Goal: Browse casually: Explore the website without a specific task or goal

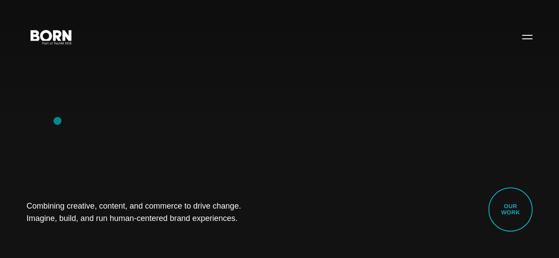
click at [57, 121] on div "Combining creative, content, and commerce to drive change. Imagine, build, and …" at bounding box center [279, 129] width 559 height 258
click at [72, 114] on div "Combining creative, content, and commerce to drive change. Imagine, build, and …" at bounding box center [279, 129] width 559 height 258
click at [55, 99] on div "Combining creative, content, and commerce to drive change. Imagine, build, and …" at bounding box center [279, 129] width 559 height 258
drag, startPoint x: 20, startPoint y: 201, endPoint x: 232, endPoint y: 227, distance: 213.6
click at [232, 227] on div "Combining creative, content, and commerce to drive change. Imagine, build, and …" at bounding box center [279, 129] width 559 height 258
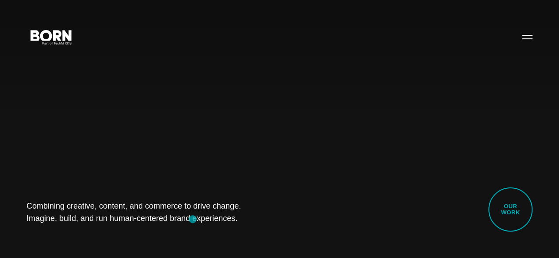
click at [192, 218] on div "Combining creative, content, and commerce to drive change. Imagine, build, and …" at bounding box center [279, 129] width 559 height 258
drag, startPoint x: 203, startPoint y: 216, endPoint x: 25, endPoint y: 167, distance: 184.6
click at [25, 167] on div "Combining creative, content, and commerce to drive change. Imagine, build, and …" at bounding box center [279, 129] width 559 height 258
click at [73, 171] on div "Combining creative, content, and commerce to drive change. Imagine, build, and …" at bounding box center [279, 129] width 559 height 258
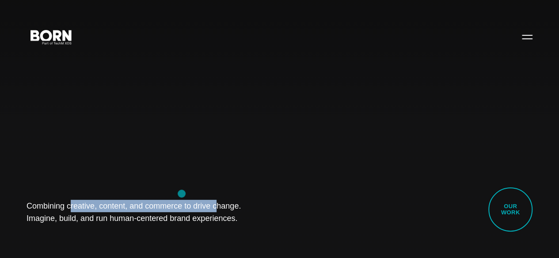
drag, startPoint x: 29, startPoint y: 198, endPoint x: 181, endPoint y: 195, distance: 152.0
click at [181, 195] on div "Combining creative, content, and commerce to drive change. Imagine, build, and …" at bounding box center [279, 129] width 559 height 258
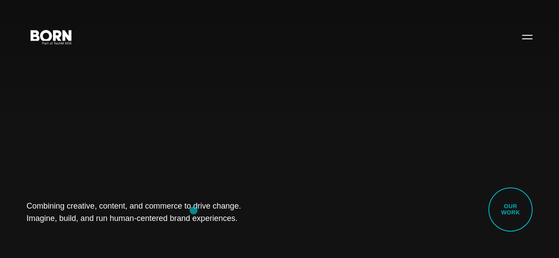
click at [194, 211] on h1 "Combining creative, content, and commerce to drive change. Imagine, build, and …" at bounding box center [139, 212] width 225 height 25
drag, startPoint x: 34, startPoint y: 191, endPoint x: 228, endPoint y: 246, distance: 200.7
click at [228, 246] on div "Combining creative, content, and commerce to drive change. Imagine, build, and …" at bounding box center [279, 129] width 559 height 258
click at [245, 216] on h1 "Combining creative, content, and commerce to drive change. Imagine, build, and …" at bounding box center [139, 212] width 225 height 25
click at [70, 118] on div "Combining creative, content, and commerce to drive change. Imagine, build, and …" at bounding box center [279, 129] width 559 height 258
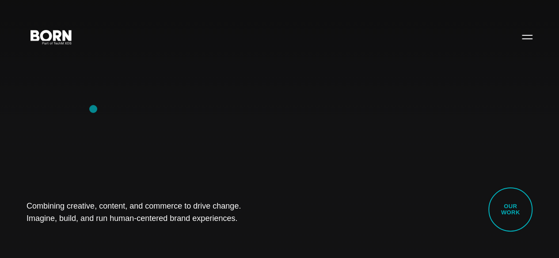
click at [93, 109] on div "Combining creative, content, and commerce to drive change. Imagine, build, and …" at bounding box center [279, 129] width 559 height 258
click at [54, 129] on div "Combining creative, content, and commerce to drive change. Imagine, build, and …" at bounding box center [279, 129] width 559 height 258
click at [49, 117] on div "Combining creative, content, and commerce to drive change. Imagine, build, and …" at bounding box center [279, 129] width 559 height 258
drag, startPoint x: 6, startPoint y: 180, endPoint x: 296, endPoint y: 231, distance: 294.3
click at [296, 231] on div "Combining creative, content, and commerce to drive change. Imagine, build, and …" at bounding box center [279, 129] width 559 height 258
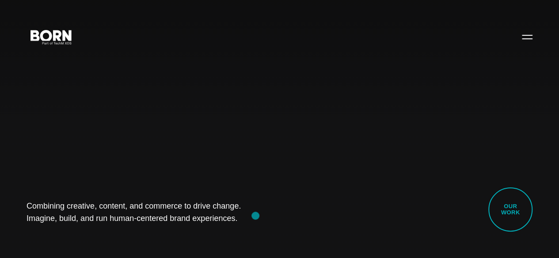
click at [252, 215] on h1 "Combining creative, content, and commerce to drive change. Imagine, build, and …" at bounding box center [139, 212] width 225 height 25
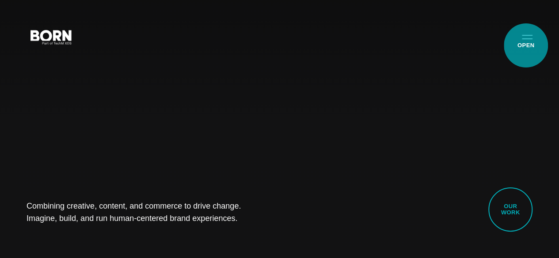
click at [526, 46] on button "Primary Menu" at bounding box center [527, 36] width 21 height 19
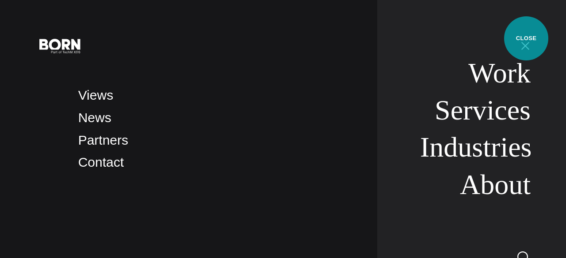
click at [526, 38] on button "Primary Menu" at bounding box center [524, 45] width 21 height 19
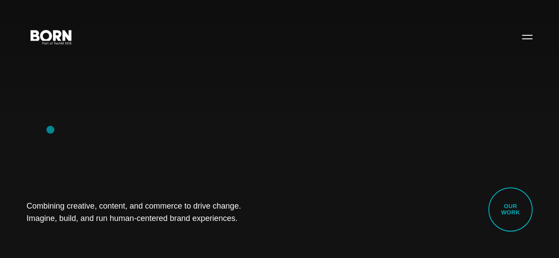
click at [50, 130] on div "Combining creative, content, and commerce to drive change. Imagine, build, and …" at bounding box center [279, 129] width 559 height 258
click at [57, 109] on div "Combining creative, content, and commerce to drive change. Imagine, build, and …" at bounding box center [279, 129] width 559 height 258
drag, startPoint x: 29, startPoint y: 193, endPoint x: 224, endPoint y: 232, distance: 198.3
click at [224, 232] on div "Combining creative, content, and commerce to drive change. Imagine, build, and …" at bounding box center [279, 129] width 559 height 258
click at [110, 231] on div "Combining creative, content, and commerce to drive change. Imagine, build, and …" at bounding box center [279, 129] width 559 height 258
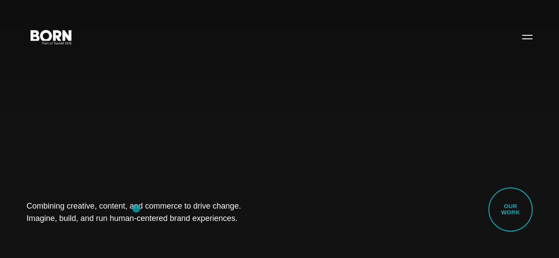
drag, startPoint x: 33, startPoint y: 197, endPoint x: 216, endPoint y: 218, distance: 184.1
click at [216, 218] on div "Combining creative, content, and commerce to drive change. Imagine, build, and …" at bounding box center [279, 129] width 559 height 258
click at [95, 222] on div "Combining creative, content, and commerce to drive change. Imagine, build, and …" at bounding box center [279, 129] width 559 height 258
drag, startPoint x: 28, startPoint y: 199, endPoint x: 248, endPoint y: 242, distance: 224.5
click at [248, 242] on div "Combining creative, content, and commerce to drive change. Imagine, build, and …" at bounding box center [279, 129] width 559 height 258
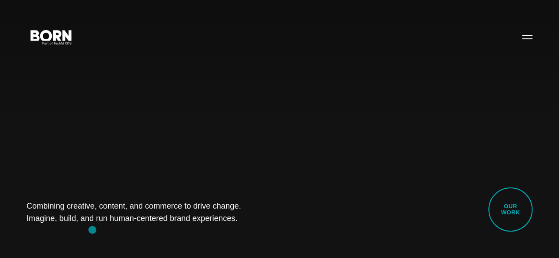
click at [92, 230] on div "Combining creative, content, and commerce to drive change. Imagine, build, and …" at bounding box center [279, 129] width 559 height 258
drag, startPoint x: 33, startPoint y: 198, endPoint x: 191, endPoint y: 223, distance: 160.5
click at [191, 223] on div "Combining creative, content, and commerce to drive change. Imagine, build, and …" at bounding box center [279, 129] width 559 height 258
click at [83, 230] on div "Combining creative, content, and commerce to drive change. Imagine, build, and …" at bounding box center [279, 129] width 559 height 258
drag, startPoint x: 34, startPoint y: 198, endPoint x: 250, endPoint y: 224, distance: 218.1
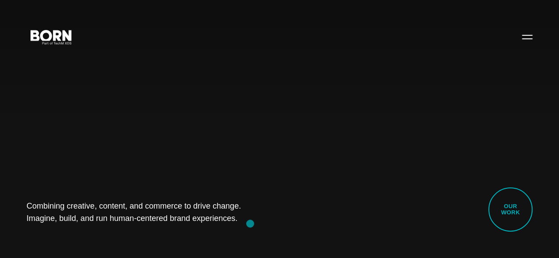
click at [250, 224] on div "Combining creative, content, and commerce to drive change. Imagine, build, and …" at bounding box center [279, 129] width 559 height 258
click at [106, 237] on div "Combining creative, content, and commerce to drive change. Imagine, build, and …" at bounding box center [279, 129] width 559 height 258
drag, startPoint x: 23, startPoint y: 201, endPoint x: 198, endPoint y: 222, distance: 176.7
click at [198, 222] on div "Combining creative, content, and commerce to drive change. Imagine, build, and …" at bounding box center [279, 129] width 559 height 258
click at [221, 209] on h1 "Combining creative, content, and commerce to drive change. Imagine, build, and …" at bounding box center [139, 212] width 225 height 25
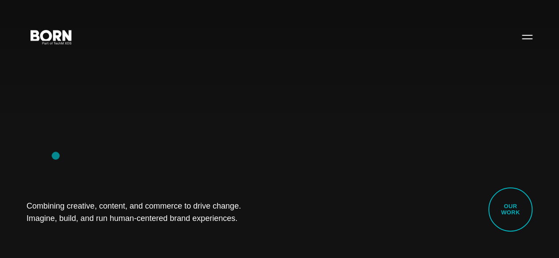
click at [56, 156] on div "Combining creative, content, and commerce to drive change. Imagine, build, and …" at bounding box center [279, 129] width 559 height 258
